Goal: Task Accomplishment & Management: Complete application form

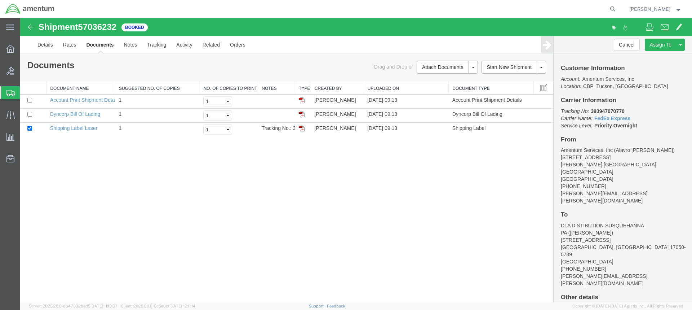
click at [581, 7] on agx-global-search at bounding box center [503, 9] width 231 height 18
click at [618, 6] on icon at bounding box center [613, 9] width 10 height 10
type input "57001418"
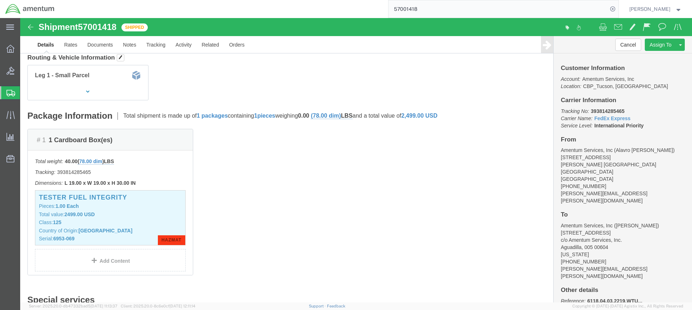
scroll to position [108, 0]
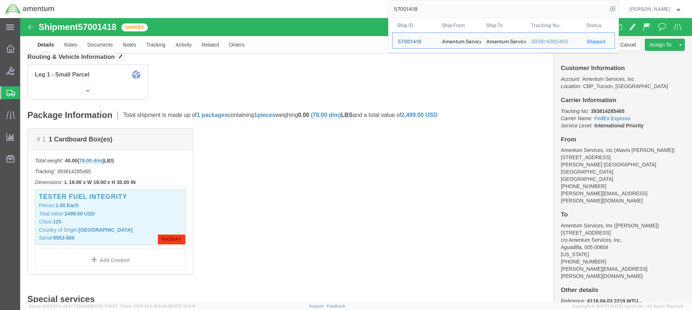
click at [12, 92] on icon at bounding box center [10, 93] width 9 height 6
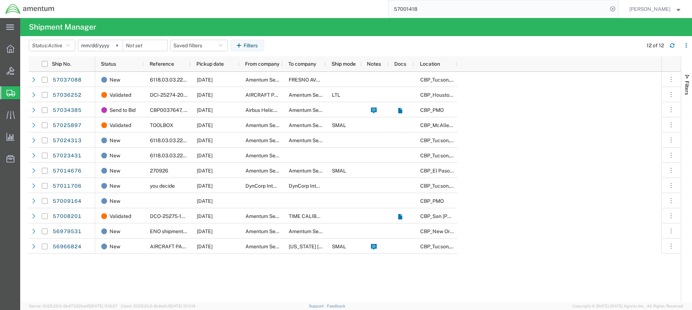
click at [10, 90] on icon at bounding box center [10, 93] width 9 height 6
click at [0, 0] on span "Create from Template" at bounding box center [0, 0] width 0 height 0
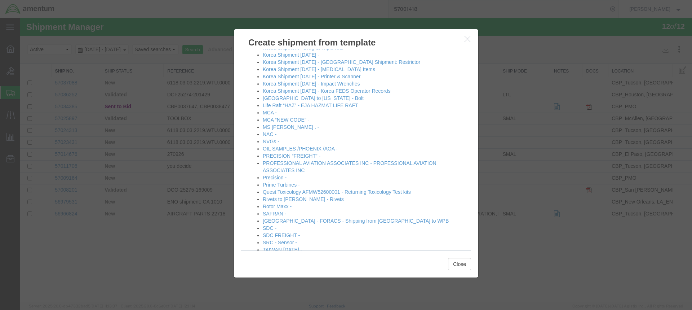
scroll to position [417, 0]
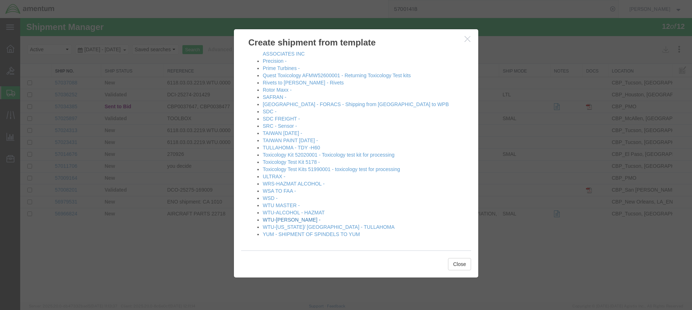
click at [280, 219] on link "WTU-[PERSON_NAME] -" at bounding box center [292, 220] width 58 height 6
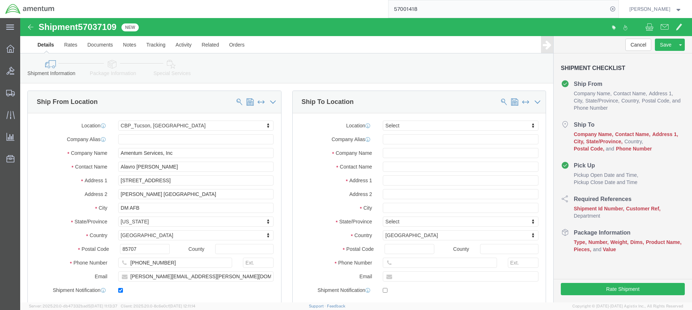
select select "49949"
select select
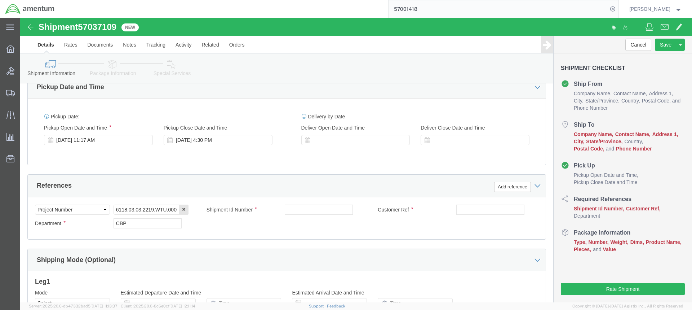
scroll to position [349, 0]
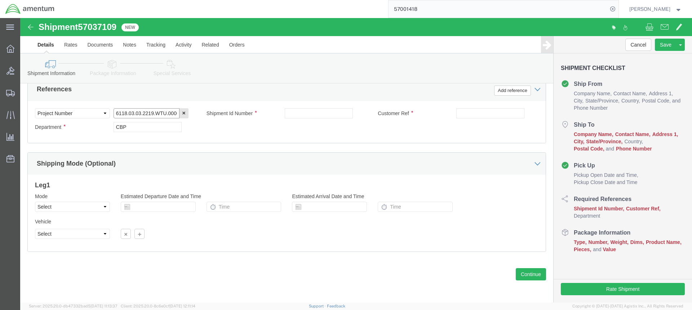
click input "6118.03.03.2219.WTU.0000"
type input "6118.04.03.2219.WTU.0000"
click input "text"
click link "Save As Template"
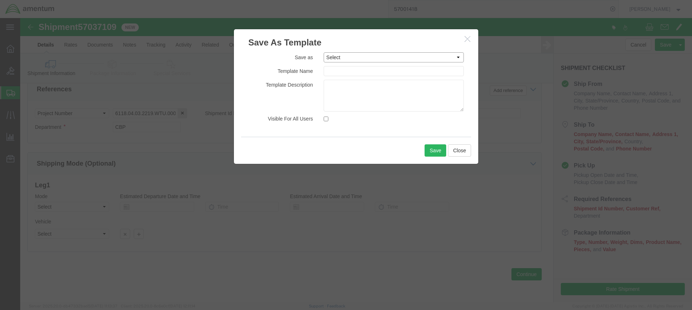
click select "Select #SAC TO BROWN FOR BOXES 1VISION 340 AVATION SERVICES LLC AC1-25LP AERO A…"
select select "50708"
click select "Select #SAC TO BROWN FOR BOXES 1VISION 340 AVATION SERVICES LLC AC1-25LP AERO A…"
type input "WTU-[PERSON_NAME]"
click button "Save"
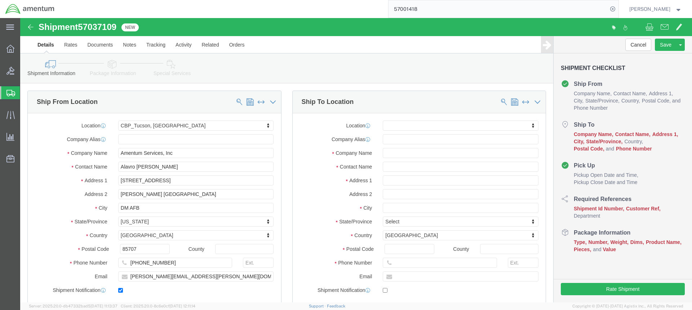
drag, startPoint x: 9, startPoint y: 91, endPoint x: 40, endPoint y: 105, distance: 34.2
click at [9, 91] on icon at bounding box center [10, 93] width 9 height 6
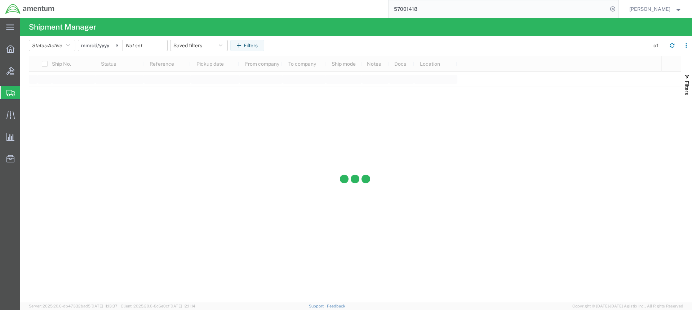
click at [0, 0] on span "Create from Template" at bounding box center [0, 0] width 0 height 0
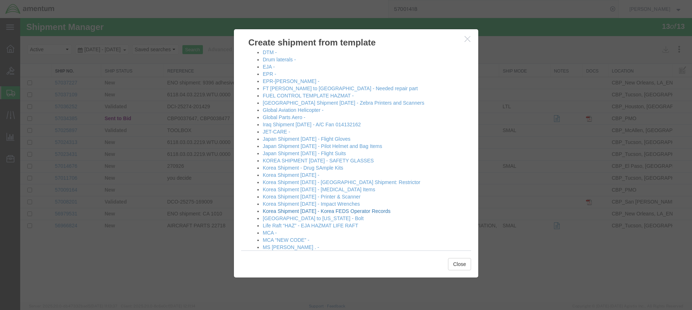
scroll to position [417, 0]
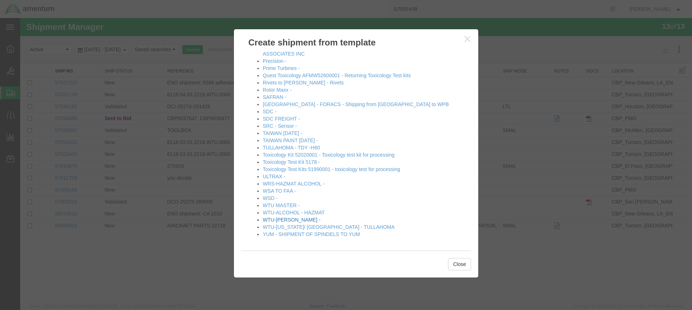
click at [281, 218] on link "WTU-[PERSON_NAME] -" at bounding box center [292, 220] width 58 height 6
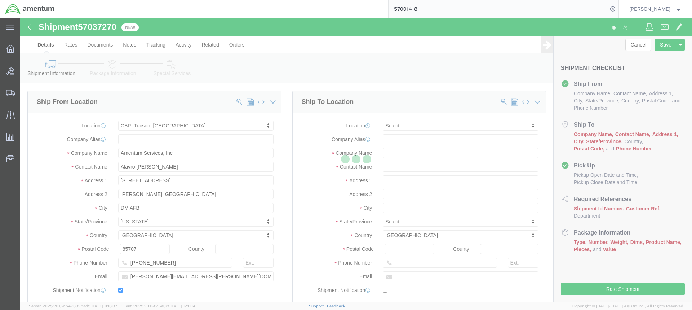
select select "49949"
select select
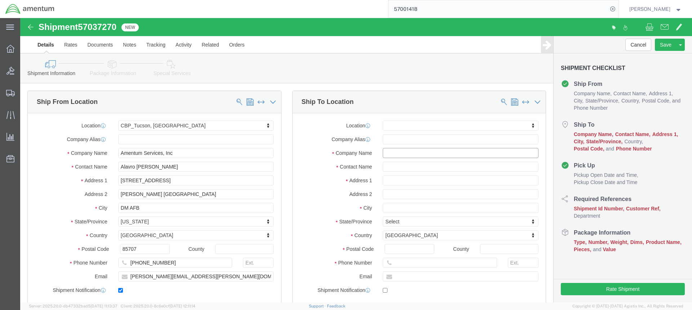
click input "text"
drag, startPoint x: 401, startPoint y: 135, endPoint x: 361, endPoint y: 135, distance: 40.0
click input "[PERSON_NAME]"
type input "[PERSON_NAME]"
click input "text"
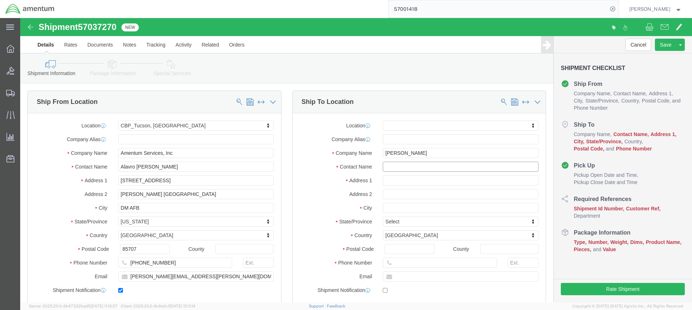
paste input "[PERSON_NAME]"
type input "[PERSON_NAME]"
drag, startPoint x: 406, startPoint y: 135, endPoint x: 355, endPoint y: 132, distance: 51.3
click div "[PERSON_NAME]"
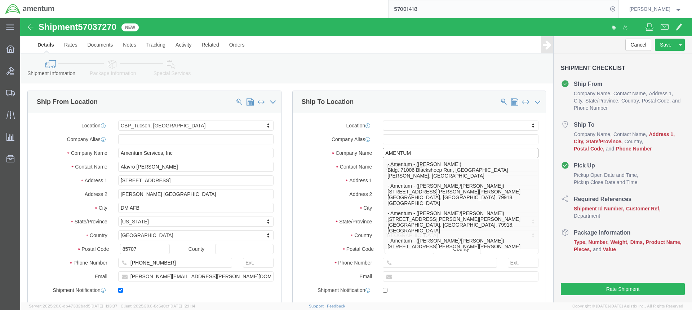
type input "AMENTUM"
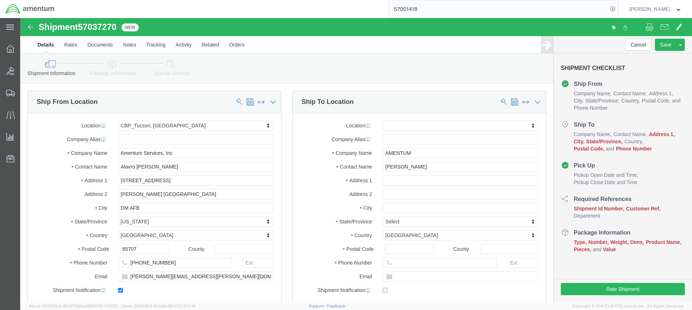
click label "Address 1"
click input "text"
type input "[STREET_ADDRESS]"
select select
click input "text"
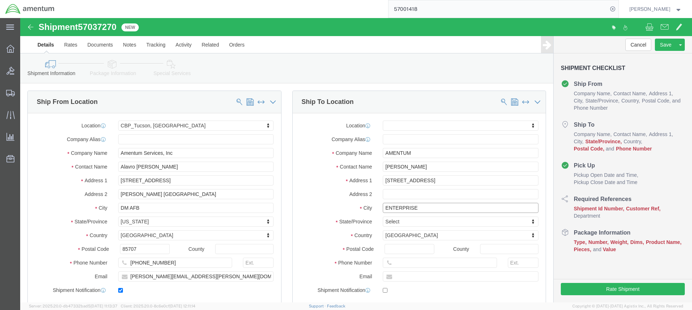
type input "ENTERPRISE"
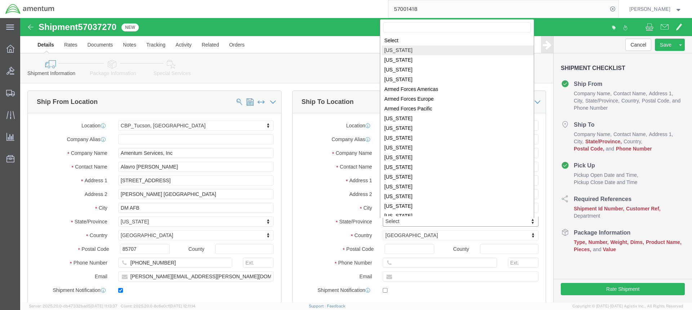
select select
select select "AL"
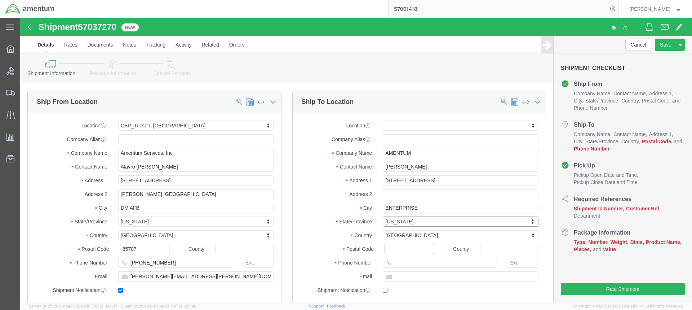
click input "Postal Code"
type input "36330"
select select
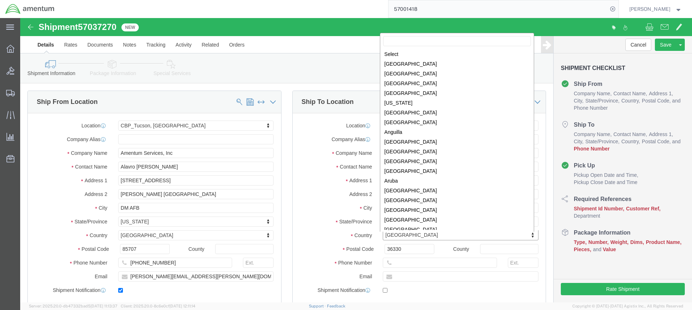
scroll to position [2192, 0]
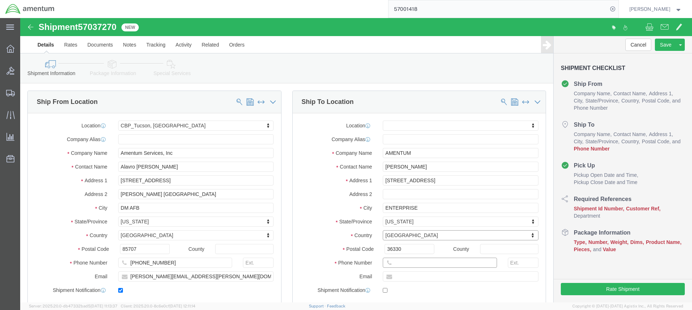
drag, startPoint x: 375, startPoint y: 246, endPoint x: 376, endPoint y: 242, distance: 4.0
click input "text"
paste input "[PERSON_NAME][EMAIL_ADDRESS][DOMAIN_NAME]"
type input "[PERSON_NAME][EMAIL_ADDRESS][DOMAIN_NAME]"
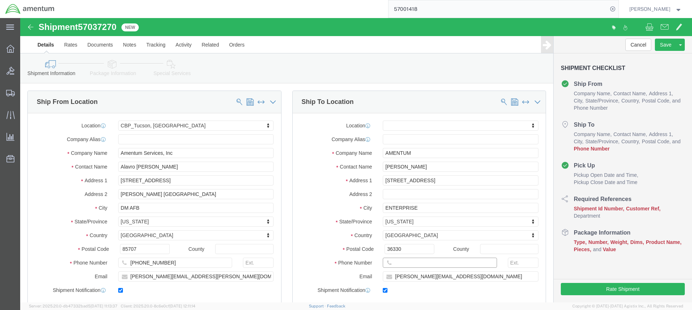
checkbox input "true"
click input "text"
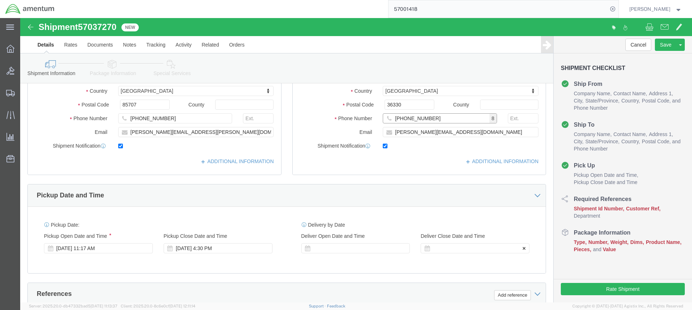
scroll to position [252, 0]
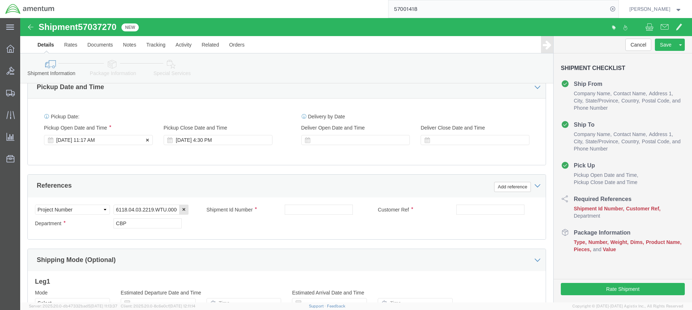
type input "[PHONE_NUMBER]"
click div "[DATE] 11:17 AM"
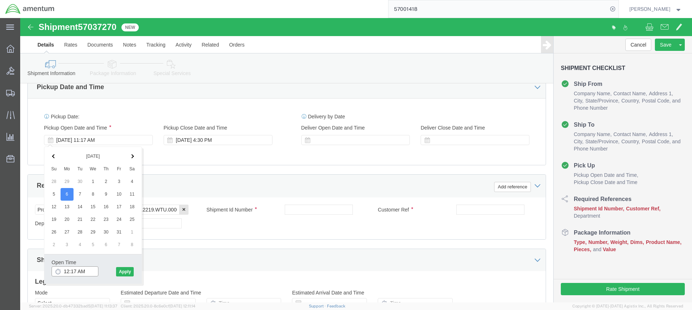
click input "12:17 AM"
type input "12:17 PM"
click button "Apply"
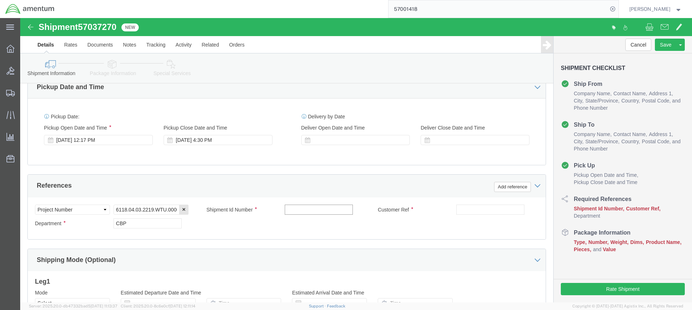
click input "text"
type input "[PERSON_NAME]"
click input "text"
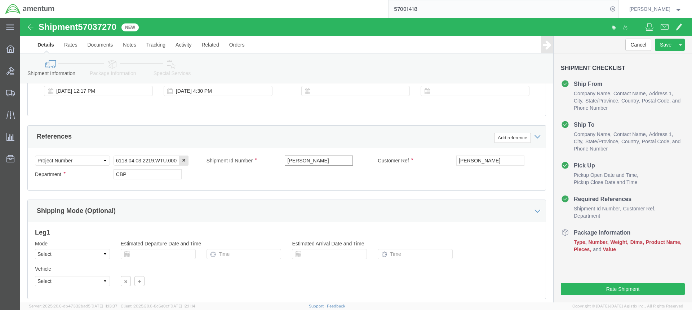
scroll to position [349, 0]
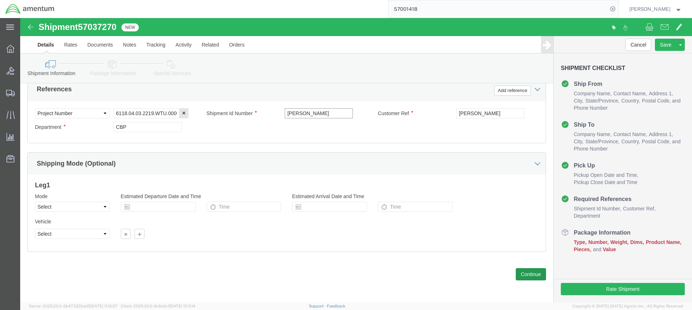
type input "[PERSON_NAME]"
click button "Continue"
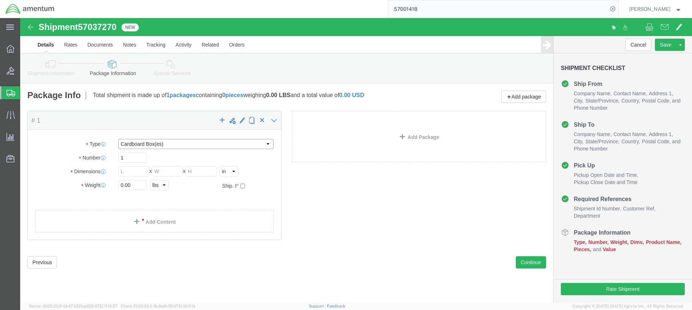
click select "Select BCK Boxes Bale(s) Basket(s) Bolt(s) Bottle(s) Buckets Bulk Bundle(s) Can…"
select select "ENV"
click select "Select BCK Boxes Bale(s) Basket(s) Bolt(s) Bottle(s) Buckets Bulk Bundle(s) Can…"
type input "9.50"
type input "12.50"
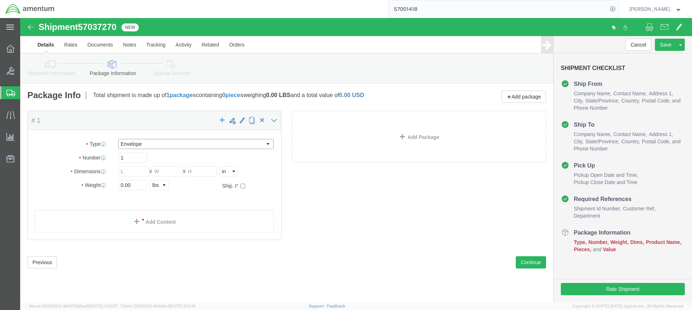
type input "0.25"
type input "1"
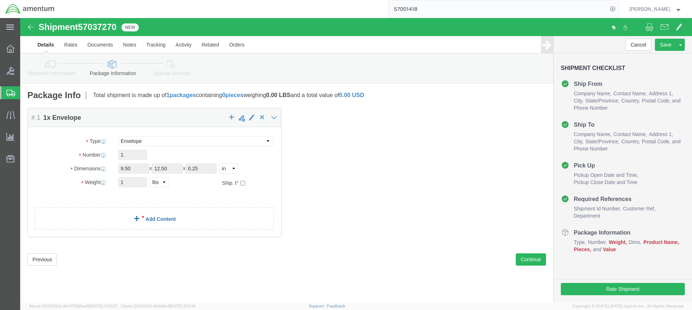
click link "Add Content"
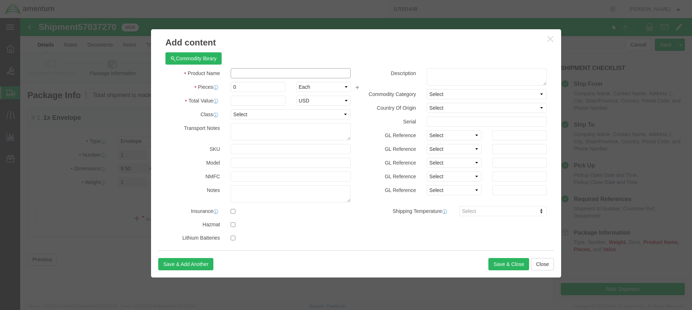
click input "text"
type input "COMPACT DISK"
click input "0"
type input "1"
click input "text"
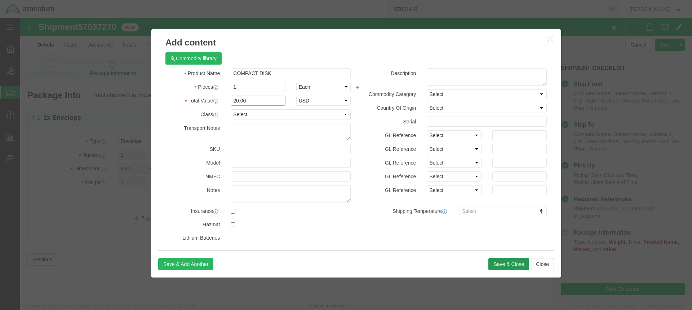
type input "20.00"
click button "Save & Close"
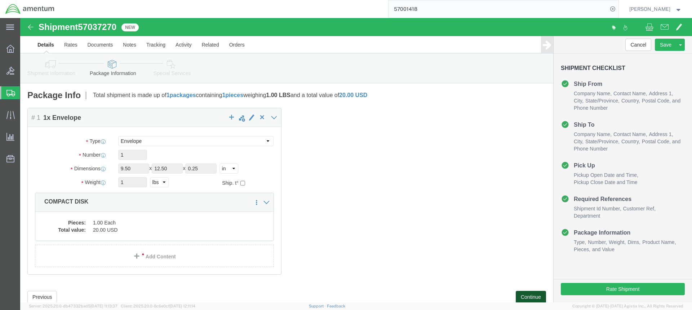
click button "Continue"
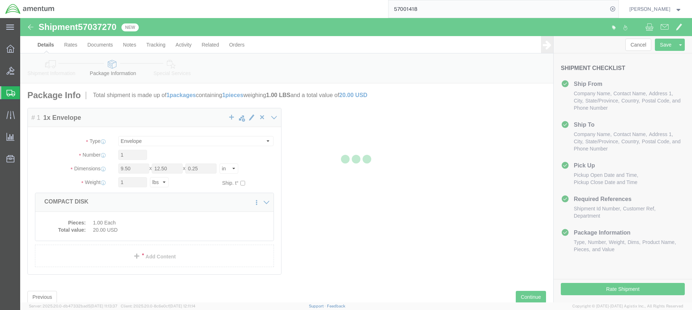
select select
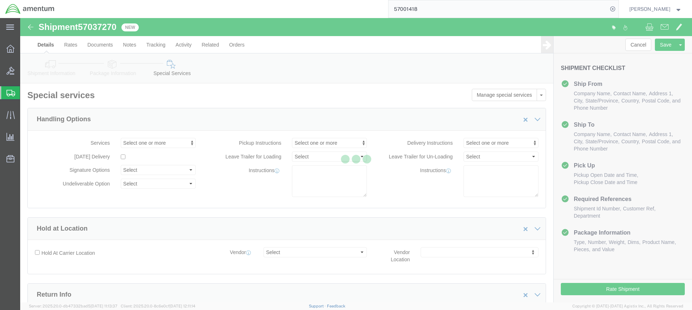
select select "DEPARTMENT"
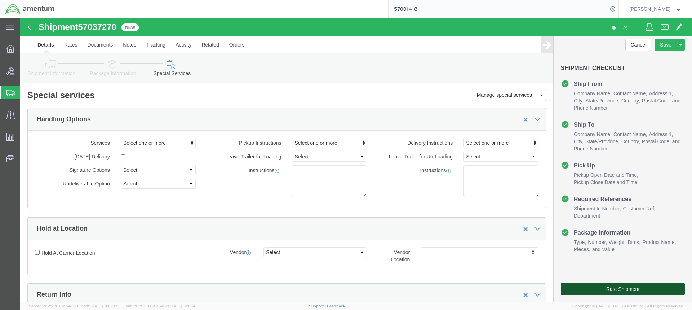
drag, startPoint x: 599, startPoint y: 268, endPoint x: 593, endPoint y: 267, distance: 6.5
click button "Rate Shipment"
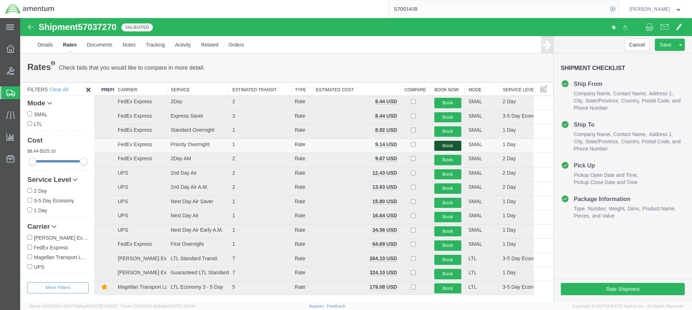
click at [446, 144] on button "Book" at bounding box center [448, 146] width 27 height 10
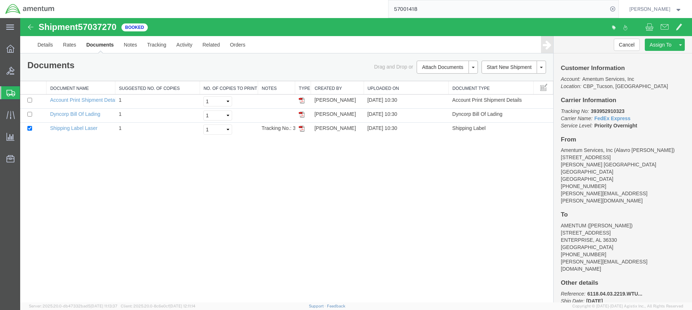
drag, startPoint x: 301, startPoint y: 128, endPoint x: 691, endPoint y: 96, distance: 391.2
click at [301, 128] on img at bounding box center [302, 129] width 6 height 6
